Goal: Information Seeking & Learning: Learn about a topic

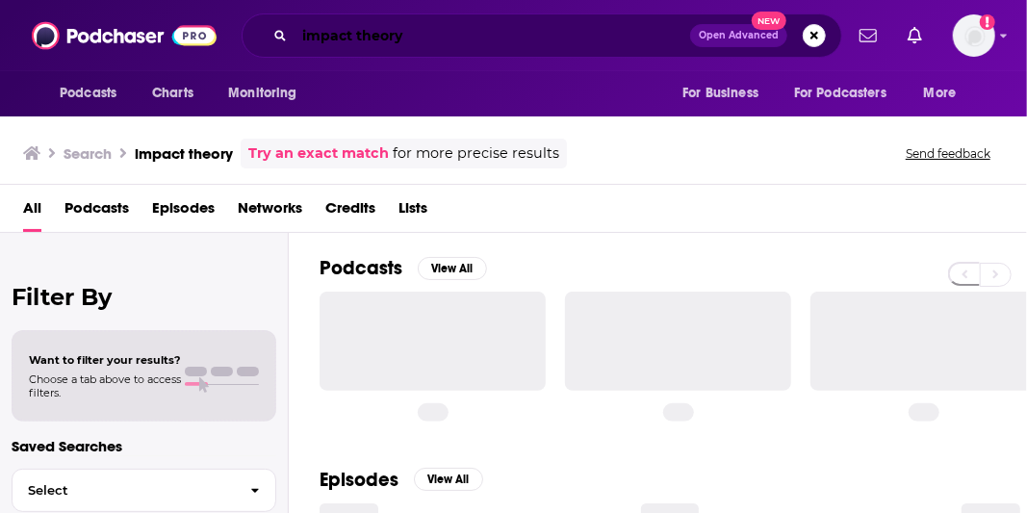
click at [380, 42] on input "impact theory" at bounding box center [491, 35] width 395 height 31
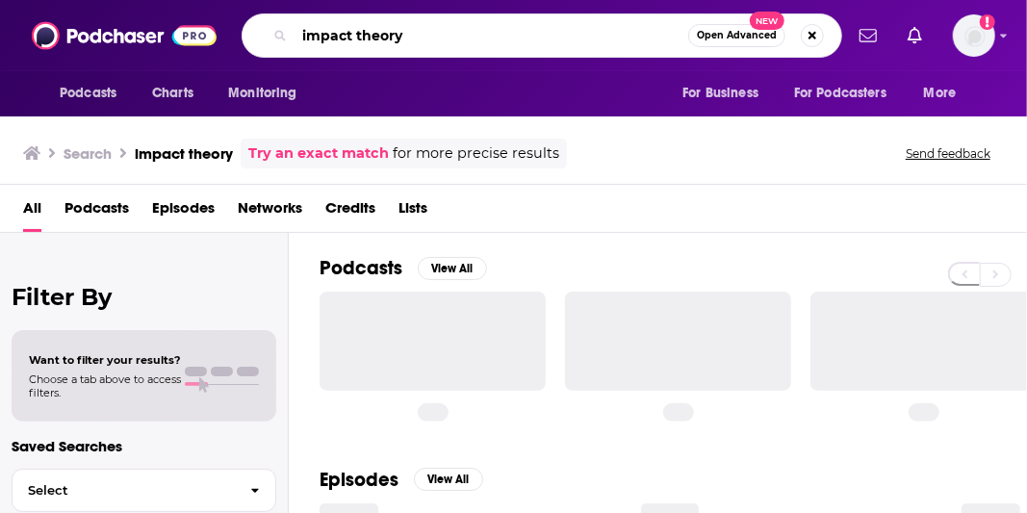
click at [380, 42] on input "impact theory" at bounding box center [490, 35] width 393 height 31
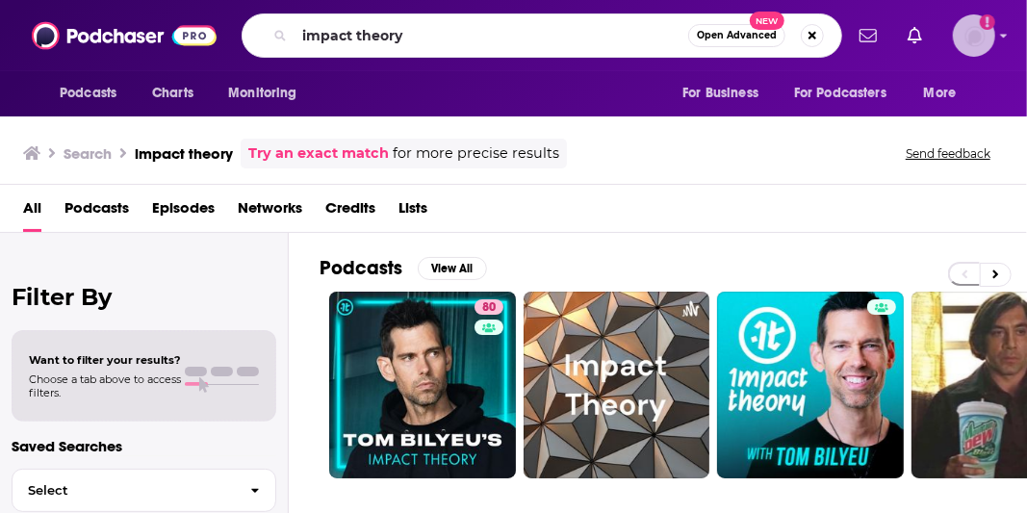
click at [976, 37] on img "Logged in as hannah.bishop" at bounding box center [973, 35] width 42 height 42
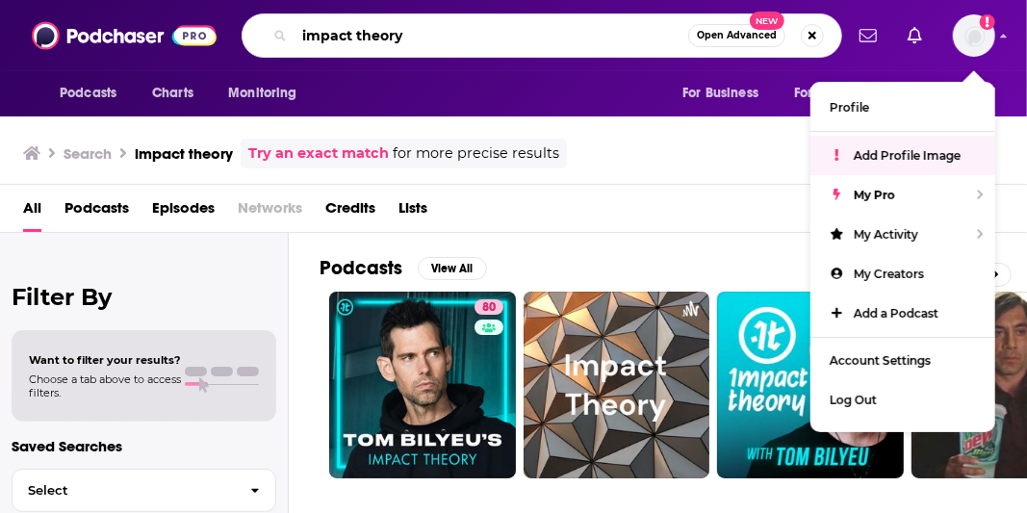
click at [529, 37] on input "impact theory" at bounding box center [490, 35] width 393 height 31
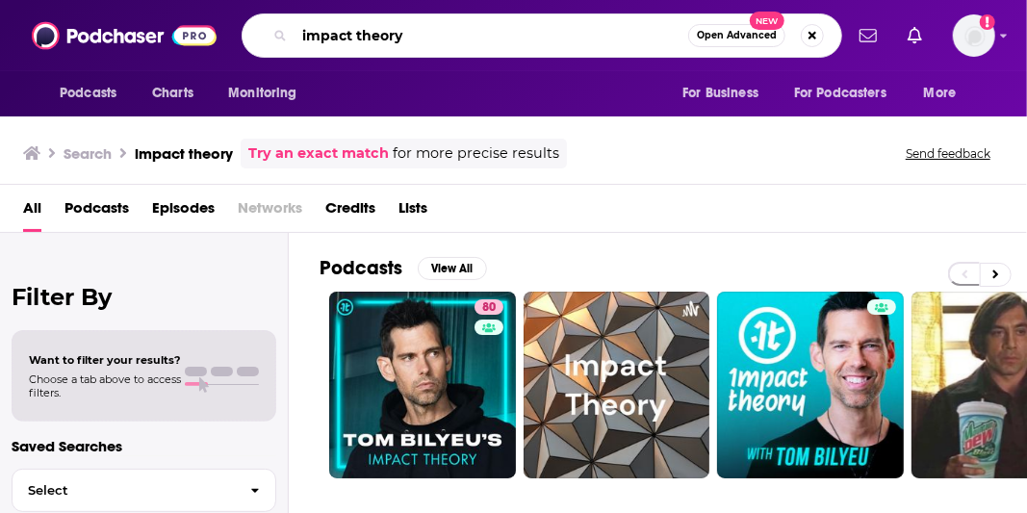
click at [529, 37] on input "impact theory" at bounding box center [490, 35] width 393 height 31
paste input "[PERSON_NAME] [PERSON_NAME] / Off the Vine with [PERSON_NAME]"
drag, startPoint x: 436, startPoint y: 28, endPoint x: 134, endPoint y: 0, distance: 303.4
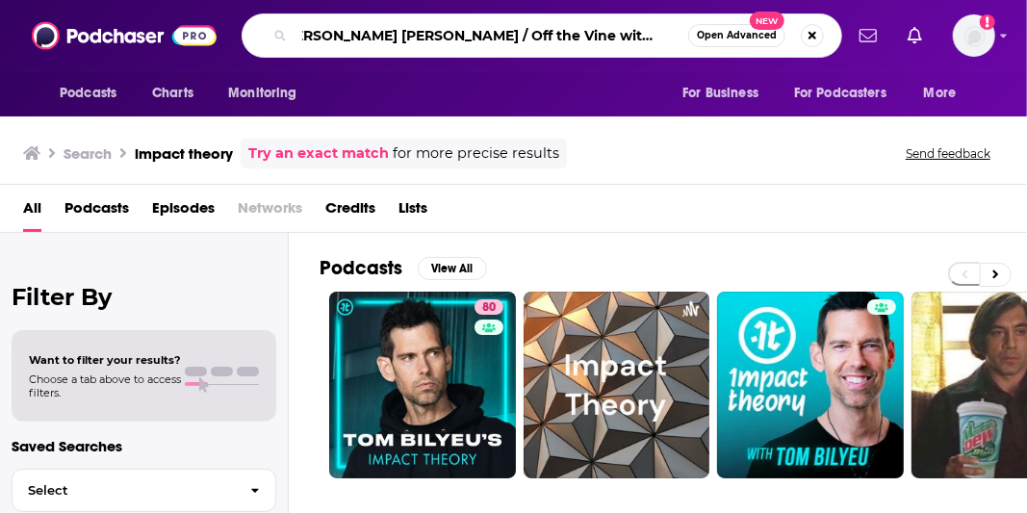
click at [158, 0] on div "Podcasts Charts Monitoring [PERSON_NAME] [PERSON_NAME] / Off the Vine with [PER…" at bounding box center [513, 35] width 1027 height 71
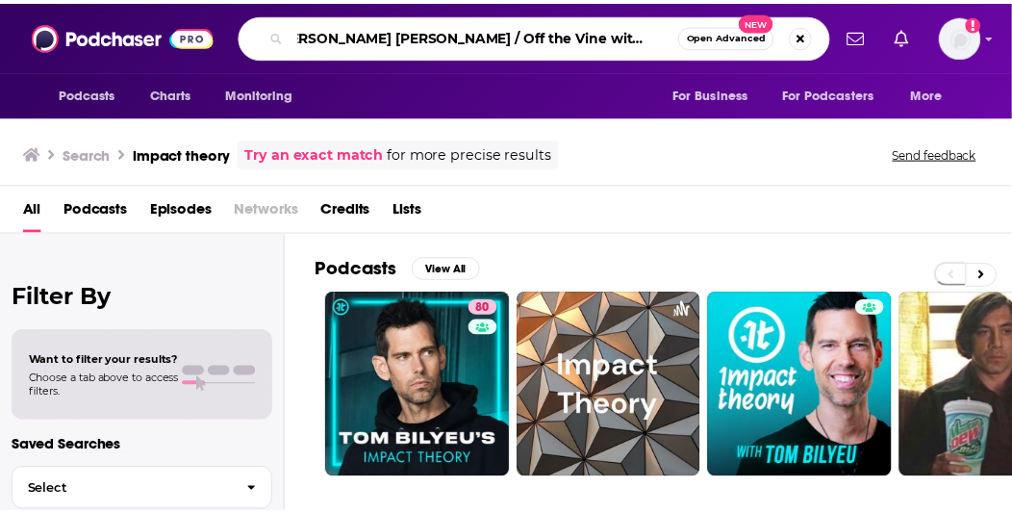
scroll to position [0, 0]
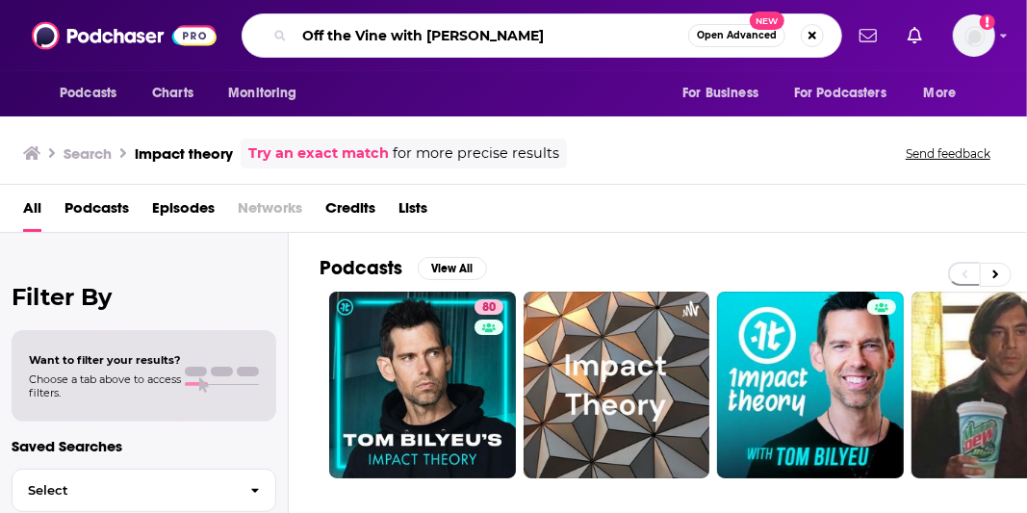
type input "Off the Vine with [PERSON_NAME]"
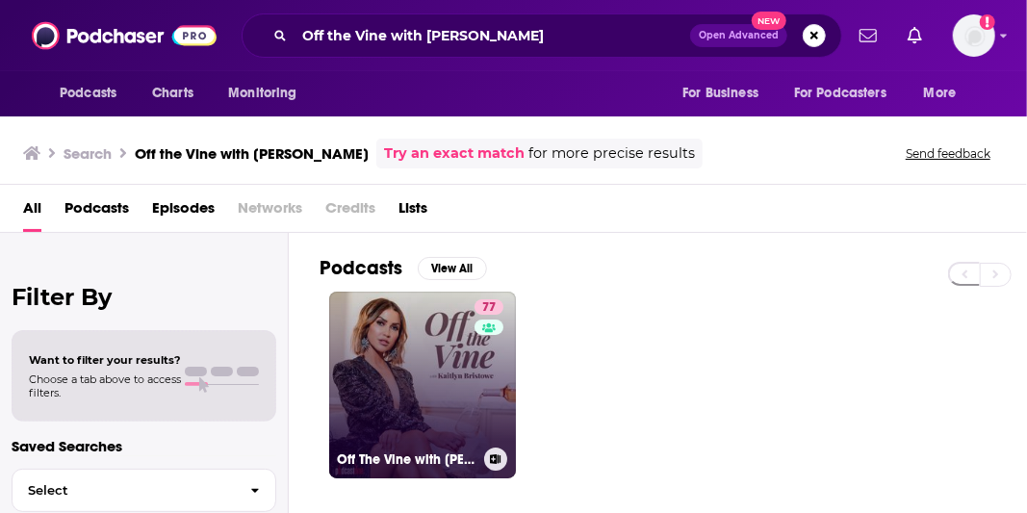
click at [426, 347] on link "77 Off The Vine with [PERSON_NAME]" at bounding box center [422, 385] width 187 height 187
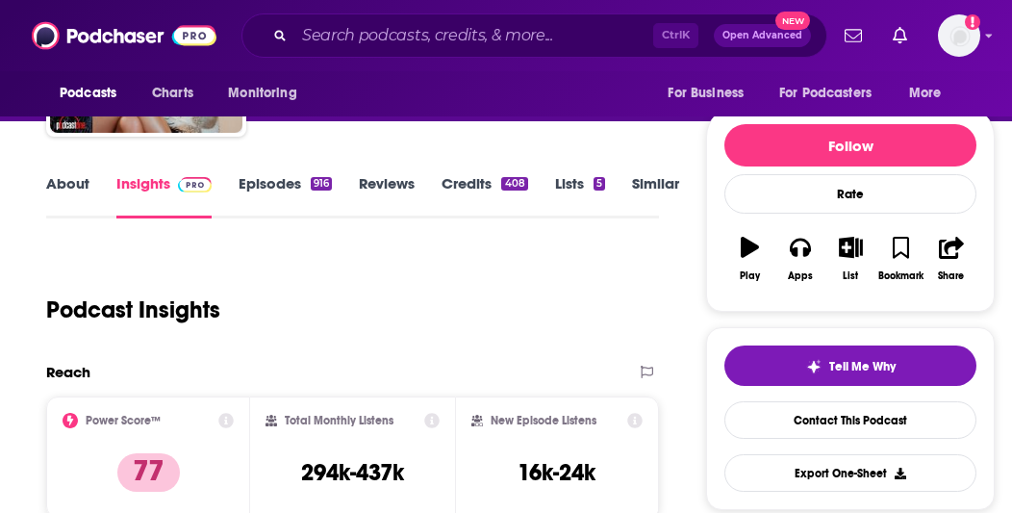
scroll to position [289, 0]
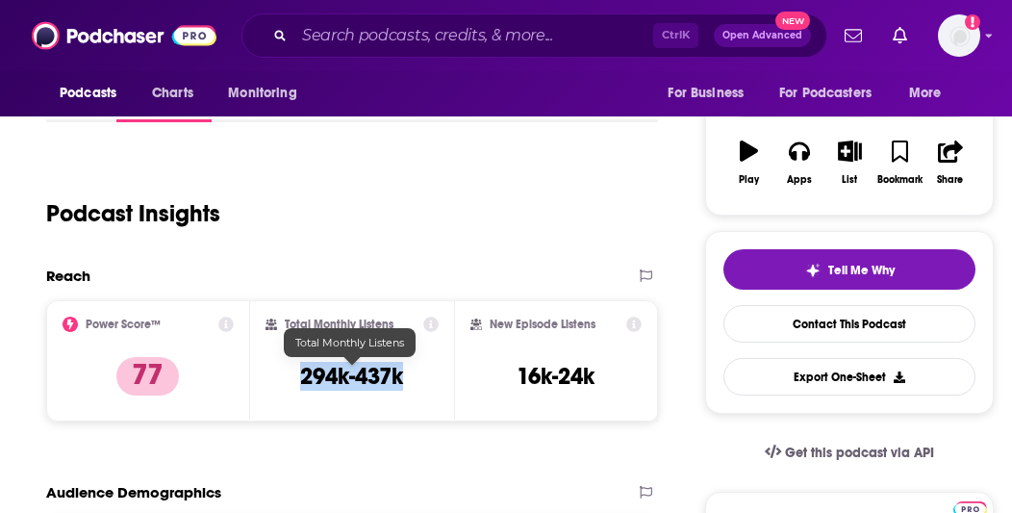
drag, startPoint x: 411, startPoint y: 370, endPoint x: 302, endPoint y: 373, distance: 108.8
click at [302, 373] on div "Total Monthly Listens 294k-437k" at bounding box center [352, 361] width 173 height 89
copy h3 "294k-437k"
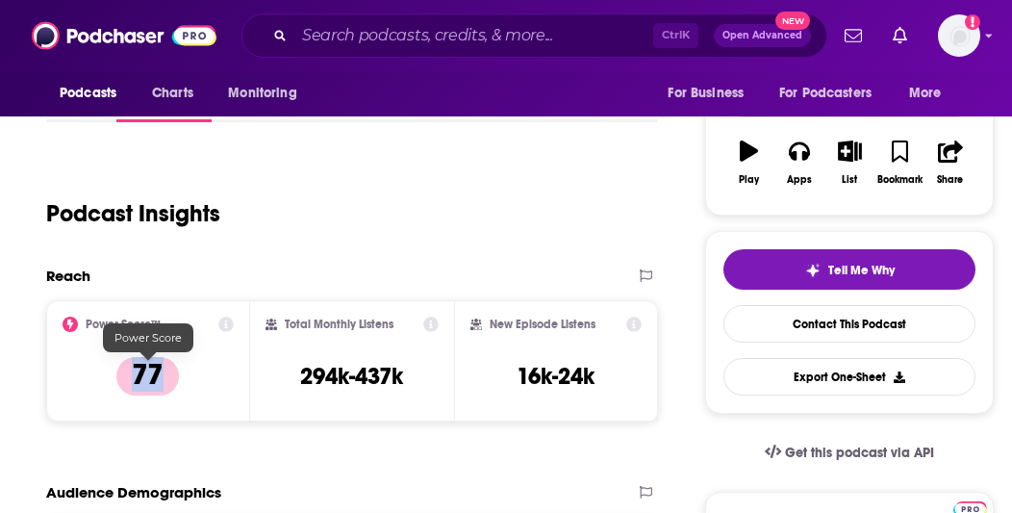
drag, startPoint x: 171, startPoint y: 367, endPoint x: 133, endPoint y: 370, distance: 38.7
click at [133, 370] on p "77" at bounding box center [147, 376] width 63 height 38
copy p "77"
click at [421, 26] on input "Search podcasts, credits, & more..." at bounding box center [473, 35] width 359 height 31
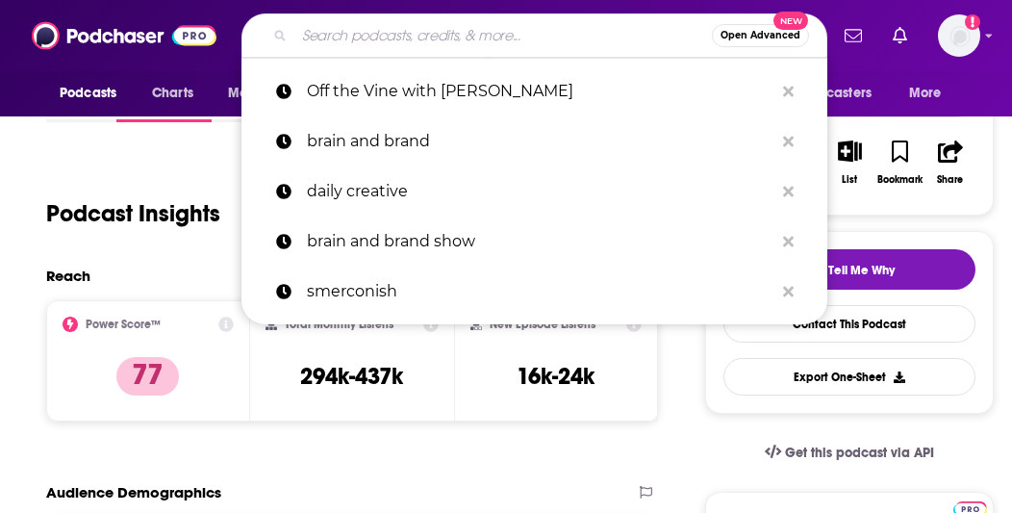
paste input "WeMetAtAcme"
type input "WeMetAtAcme"
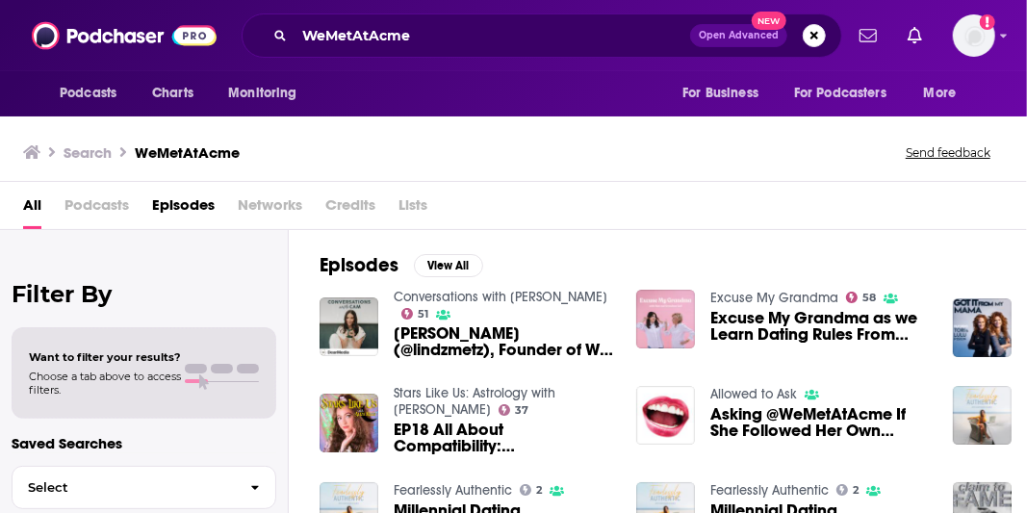
click at [113, 202] on span "Podcasts" at bounding box center [96, 209] width 64 height 39
click at [108, 206] on span "Podcasts" at bounding box center [96, 209] width 64 height 39
click at [98, 201] on span "Podcasts" at bounding box center [96, 209] width 64 height 39
click at [116, 208] on span "Podcasts" at bounding box center [96, 209] width 64 height 39
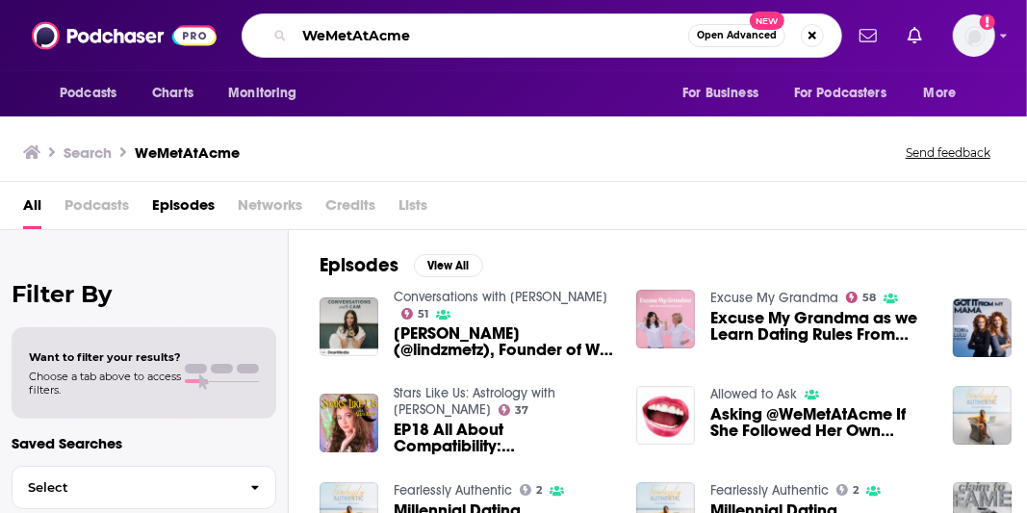
click at [325, 30] on input "WeMetAtAcme" at bounding box center [490, 35] width 393 height 31
click at [354, 38] on input "We MetAtAcme" at bounding box center [490, 35] width 393 height 31
click at [377, 34] on input "We Met AtAcme" at bounding box center [490, 35] width 393 height 31
type input "We Met At Acme"
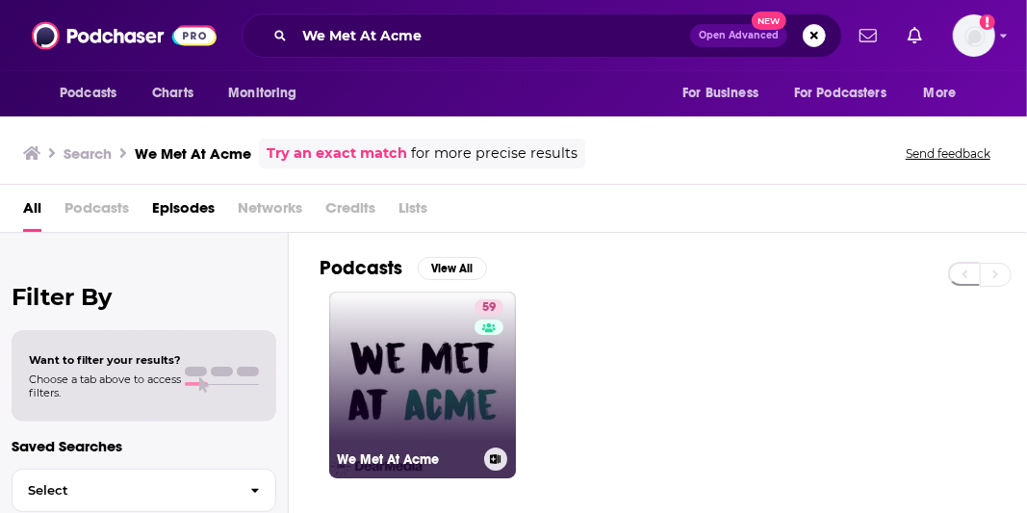
click at [429, 324] on link "59 We Met At Acme" at bounding box center [422, 385] width 187 height 187
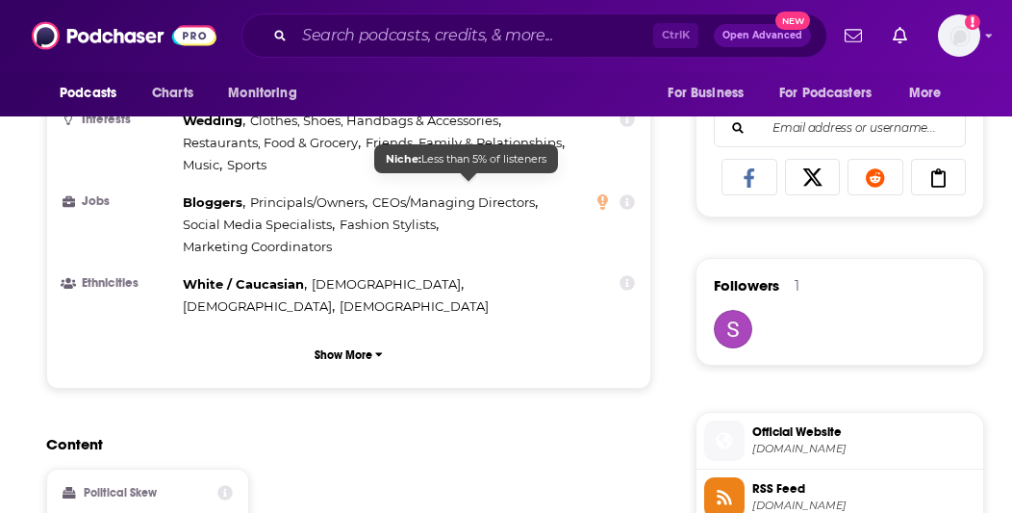
scroll to position [1347, 0]
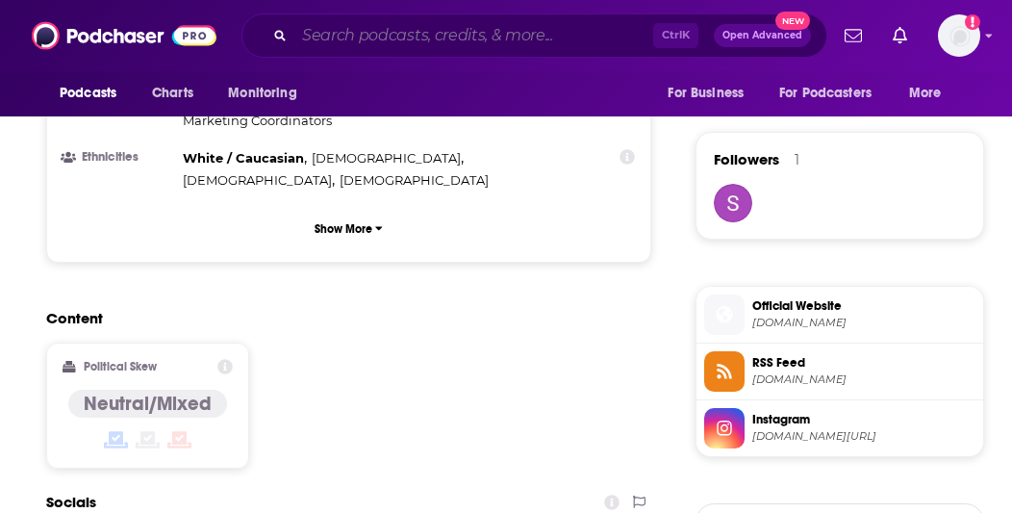
click at [364, 45] on input "Search podcasts, credits, & more..." at bounding box center [473, 35] width 359 height 31
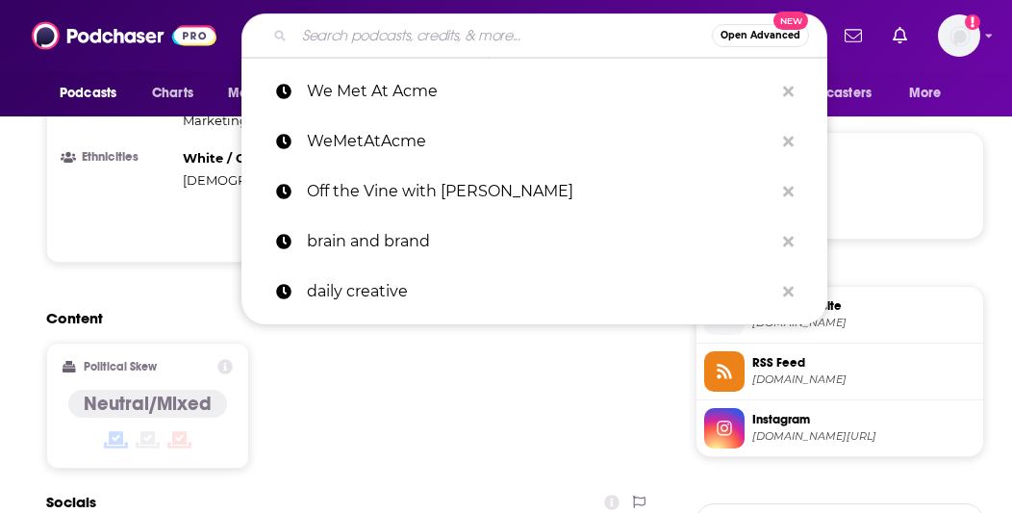
paste input "Pop Apologists"
type input "Pop Apologists"
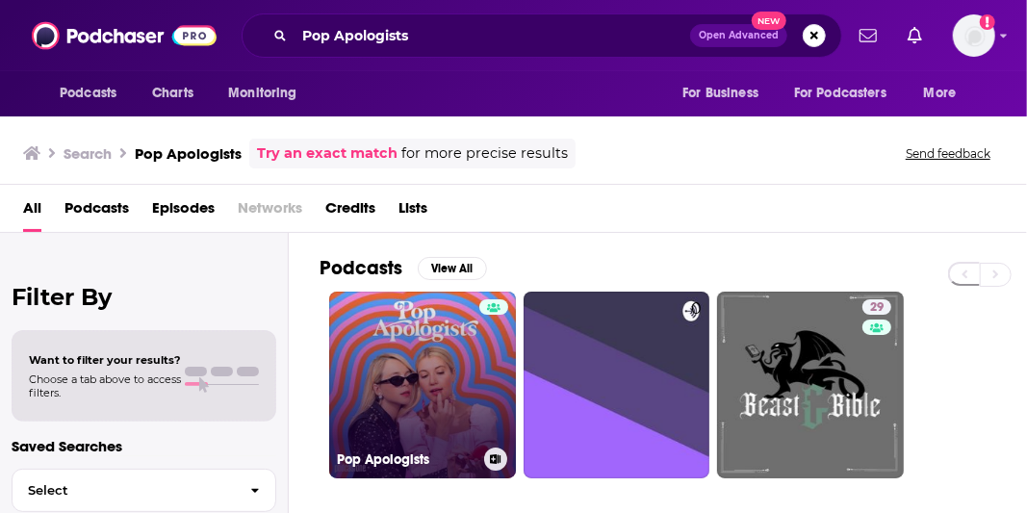
click at [473, 375] on link "Pop Apologists" at bounding box center [422, 385] width 187 height 187
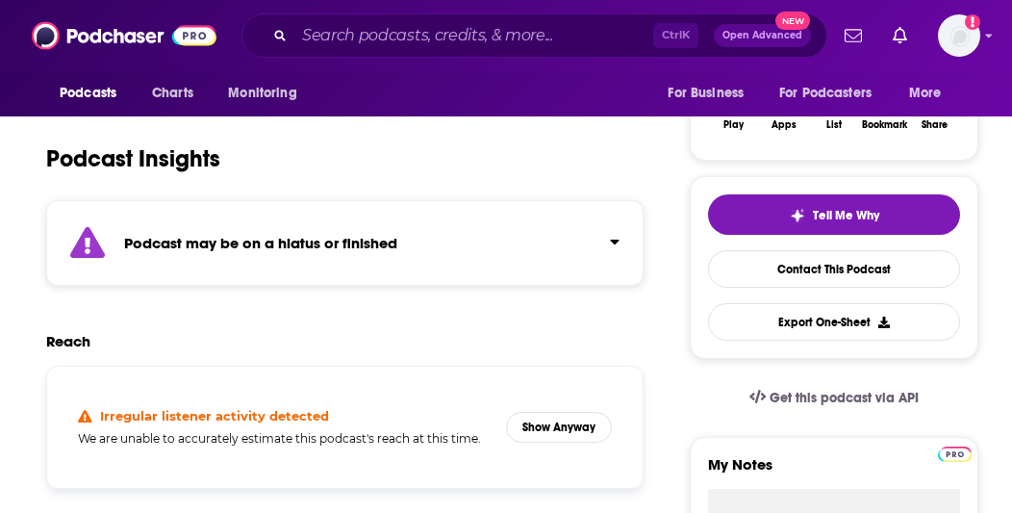
scroll to position [385, 0]
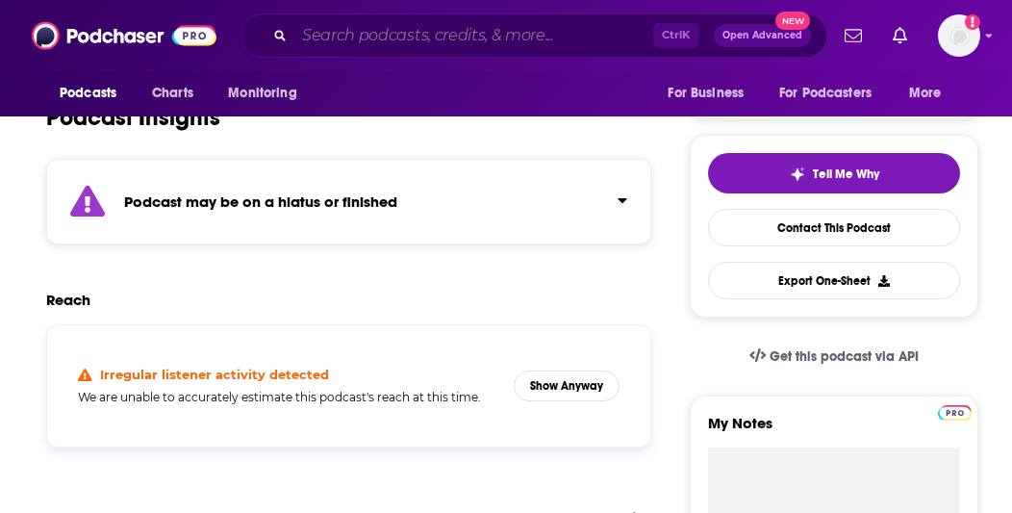
click at [491, 37] on input "Search podcasts, credits, & more..." at bounding box center [473, 35] width 359 height 31
paste input "Tactful Pettiness with [PERSON_NAME] and [PERSON_NAME]"
type input "Tactful Pettiness with [PERSON_NAME] and [PERSON_NAME]"
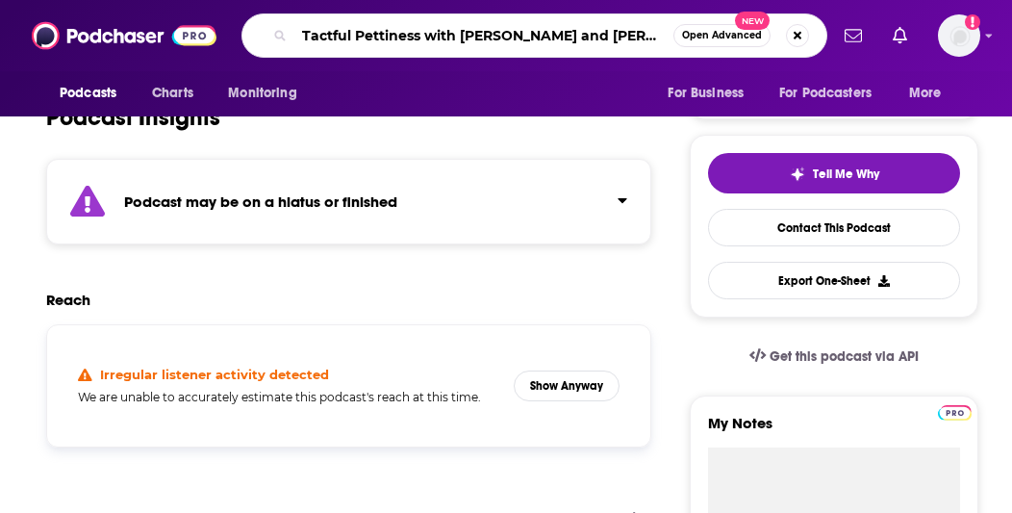
scroll to position [0, 46]
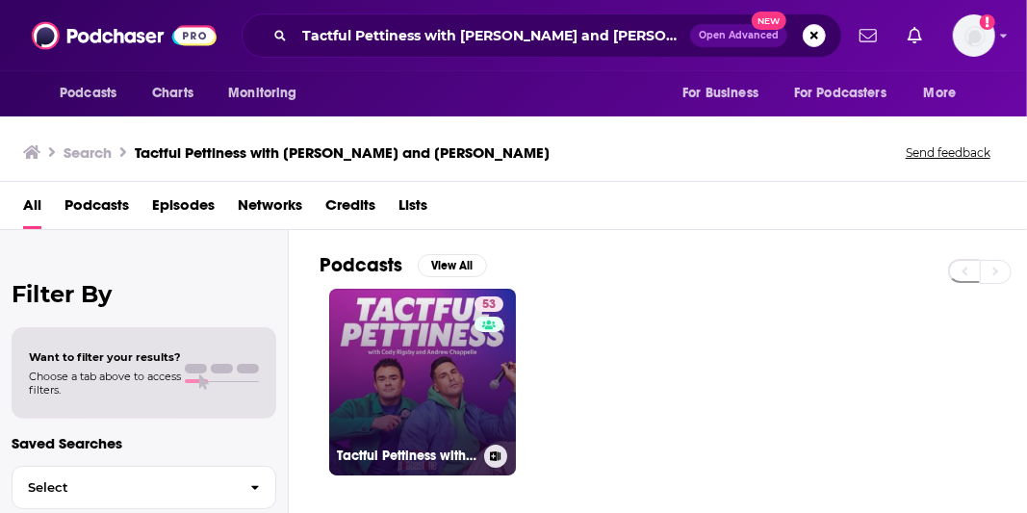
click at [487, 383] on div "53" at bounding box center [491, 370] width 34 height 148
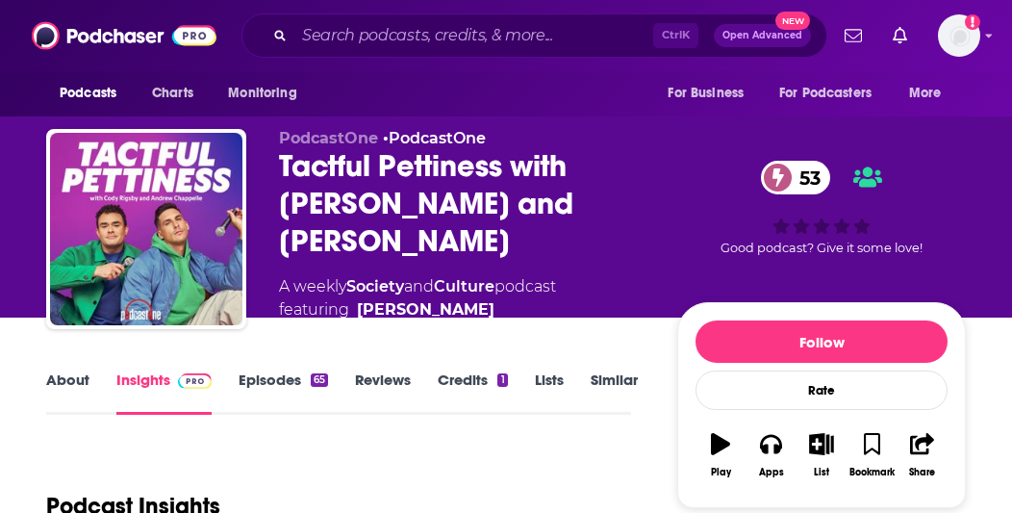
drag, startPoint x: 280, startPoint y: 161, endPoint x: 545, endPoint y: 229, distance: 273.2
click at [545, 229] on div "Tactful Pettiness with [PERSON_NAME] and [PERSON_NAME] 53" at bounding box center [463, 203] width 368 height 113
copy h2 "Tactful Pettiness with [PERSON_NAME] and [PERSON_NAME]"
click at [446, 189] on div "Tactful Pettiness with [PERSON_NAME] and [PERSON_NAME] 53" at bounding box center [463, 203] width 368 height 113
drag, startPoint x: 276, startPoint y: 160, endPoint x: 544, endPoint y: 233, distance: 277.3
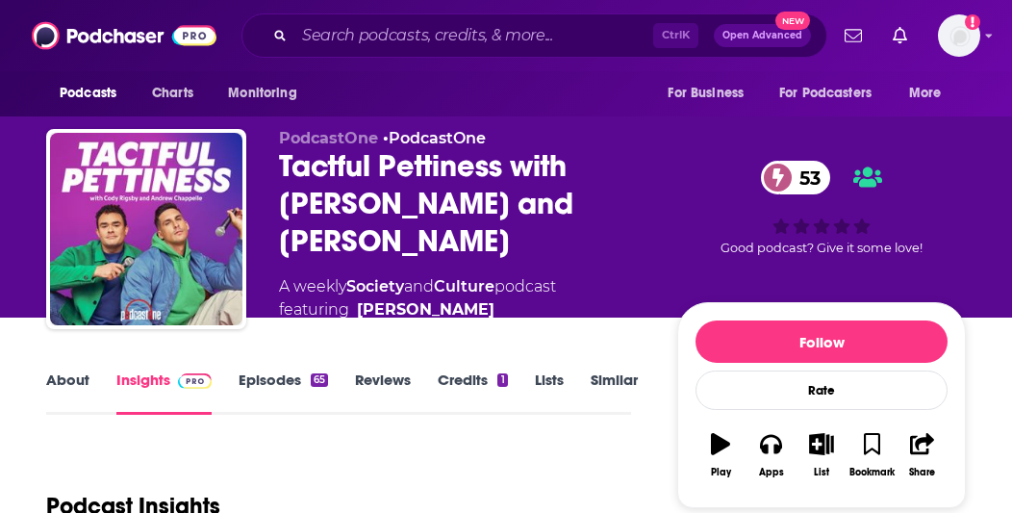
click at [544, 233] on div "PodcastOne • PodcastOne Tactful Pettiness with [PERSON_NAME] and [PERSON_NAME] …" at bounding box center [506, 235] width 920 height 212
copy h2 "Tactful Pettiness with [PERSON_NAME] and [PERSON_NAME]"
